Goal: Information Seeking & Learning: Learn about a topic

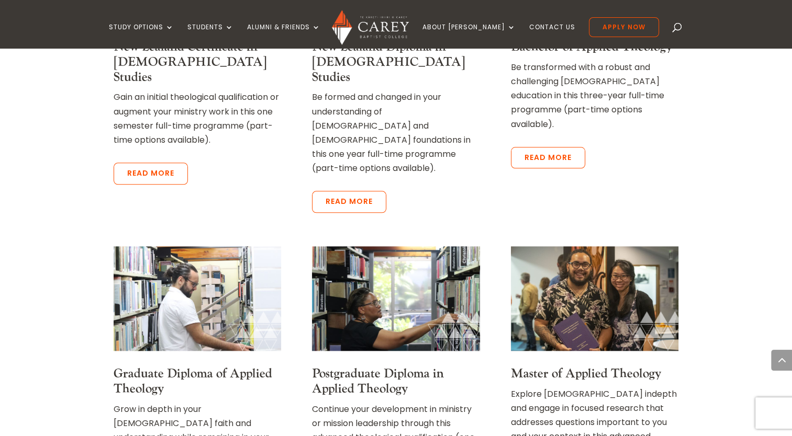
scroll to position [1151, 0]
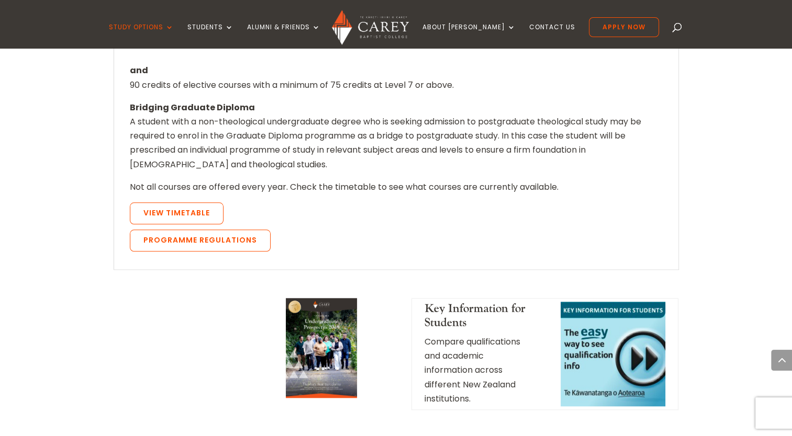
scroll to position [942, 0]
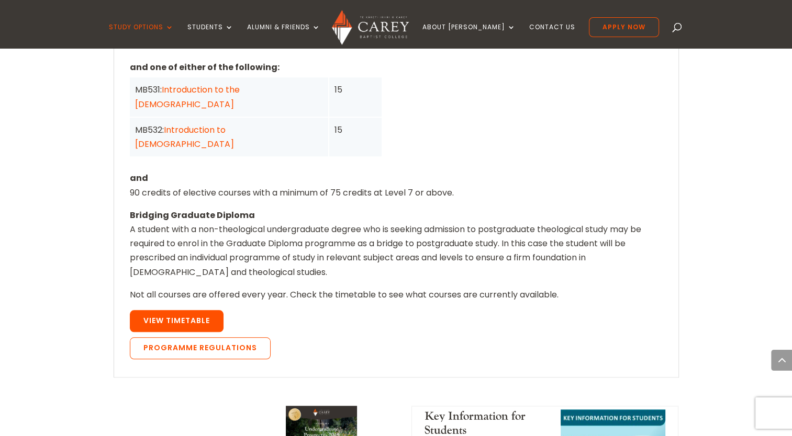
click at [200, 310] on link "View Timetable" at bounding box center [177, 321] width 94 height 22
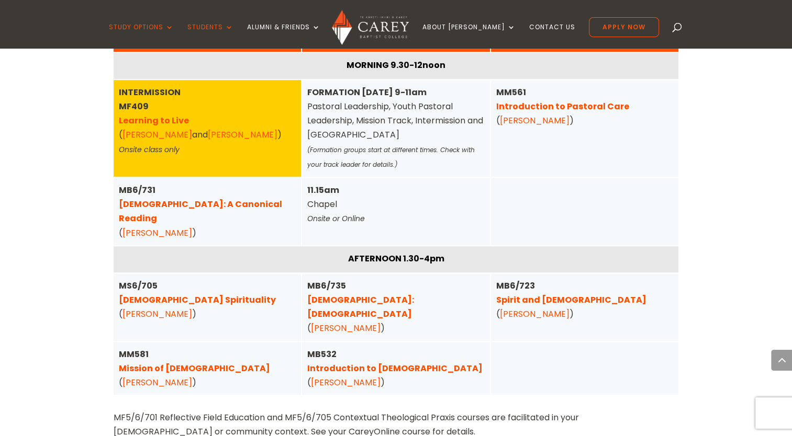
scroll to position [819, 0]
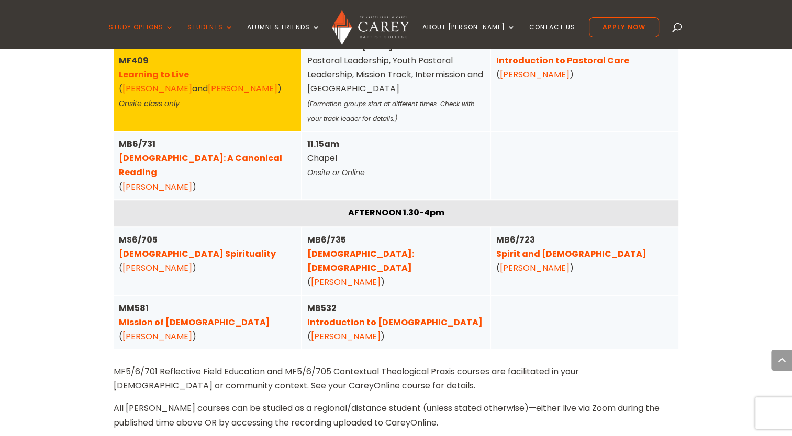
click at [161, 317] on link "Mission of [DEMOGRAPHIC_DATA]" at bounding box center [194, 323] width 151 height 12
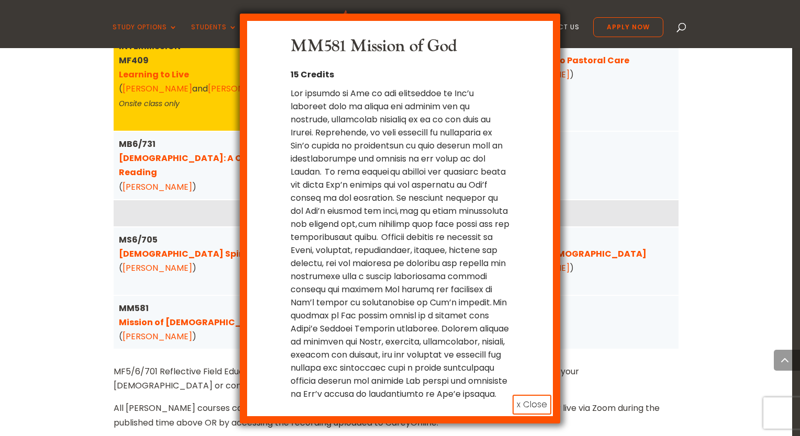
click at [539, 401] on button "x Close" at bounding box center [531, 405] width 39 height 20
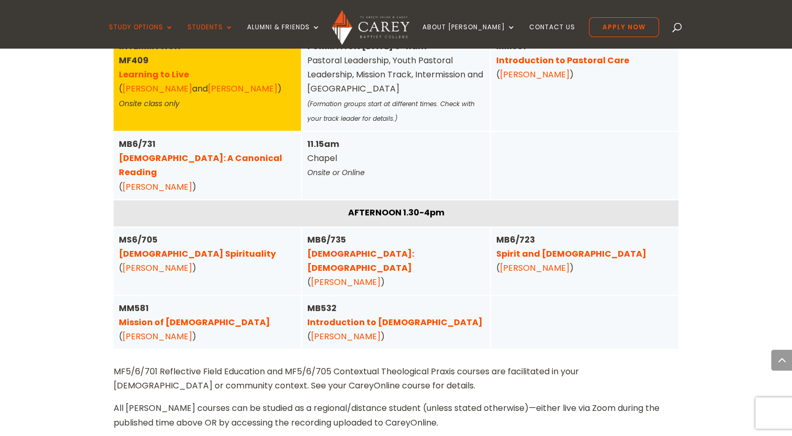
click at [625, 365] on p "MF5/6/701 Reflective Field Education and MF5/6/705 Contextual Theological Praxi…" at bounding box center [396, 383] width 565 height 37
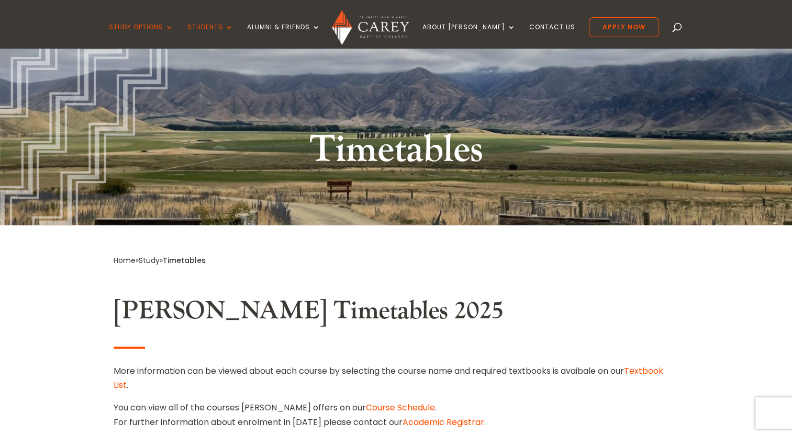
scroll to position [0, 0]
